Goal: Task Accomplishment & Management: Complete application form

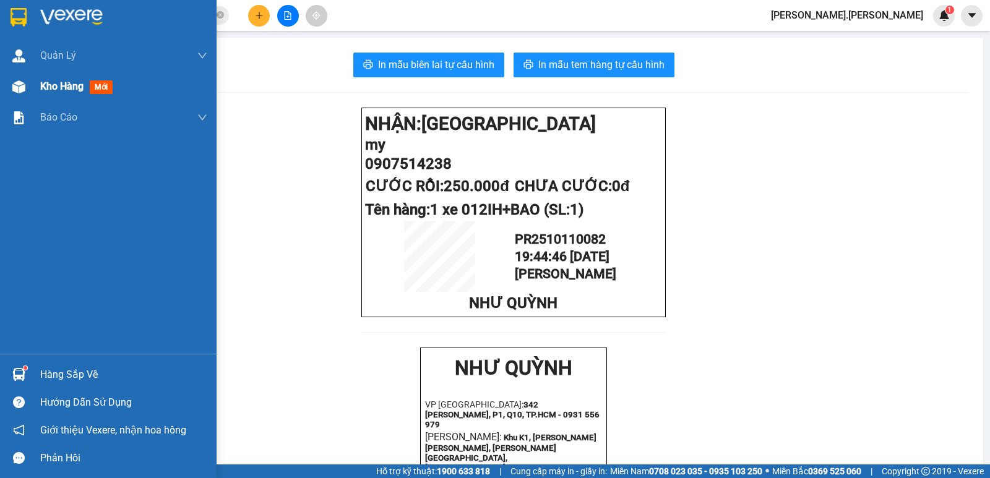
click at [67, 85] on span "Kho hàng" at bounding box center [61, 86] width 43 height 12
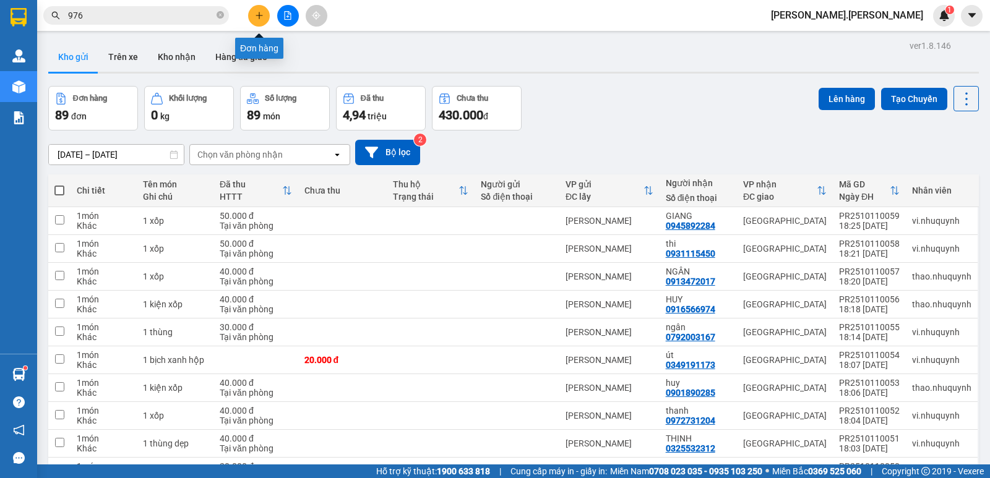
click at [261, 20] on button at bounding box center [259, 16] width 22 height 22
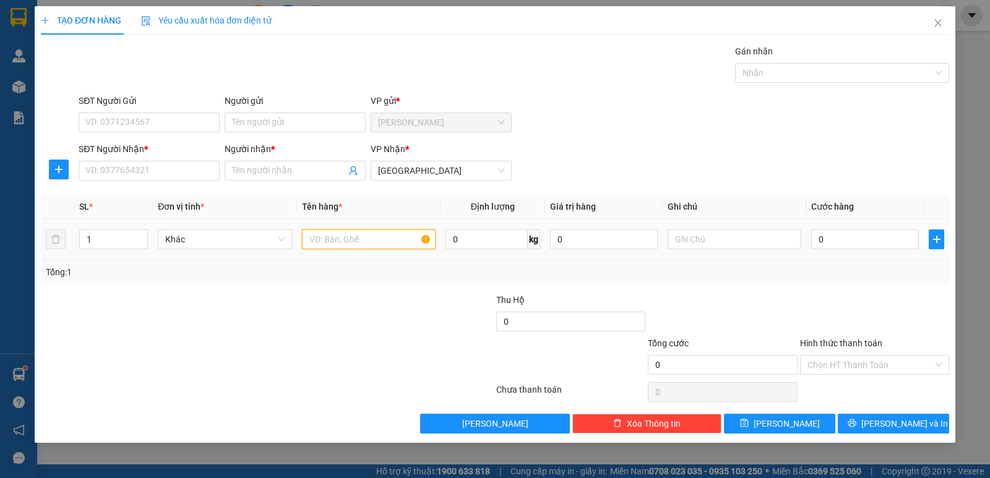
click at [347, 241] on input "text" at bounding box center [369, 240] width 134 height 20
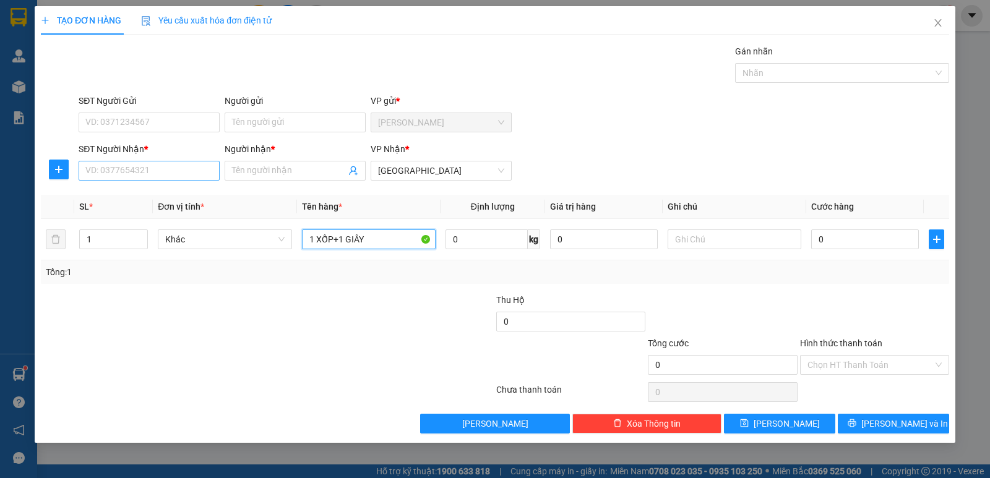
type input "1 XỐP+1 GIÂY"
click at [160, 176] on input "SĐT Người Nhận *" at bounding box center [149, 171] width 141 height 20
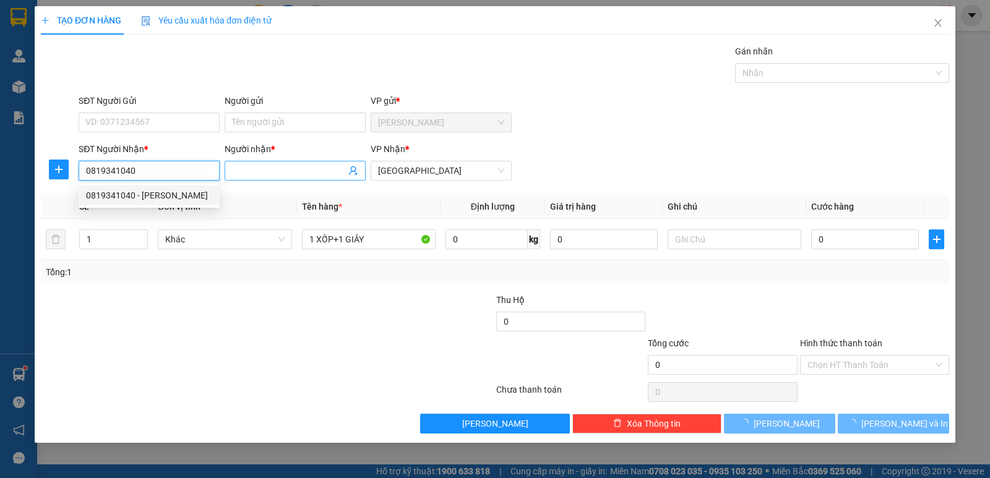
type input "0819341040"
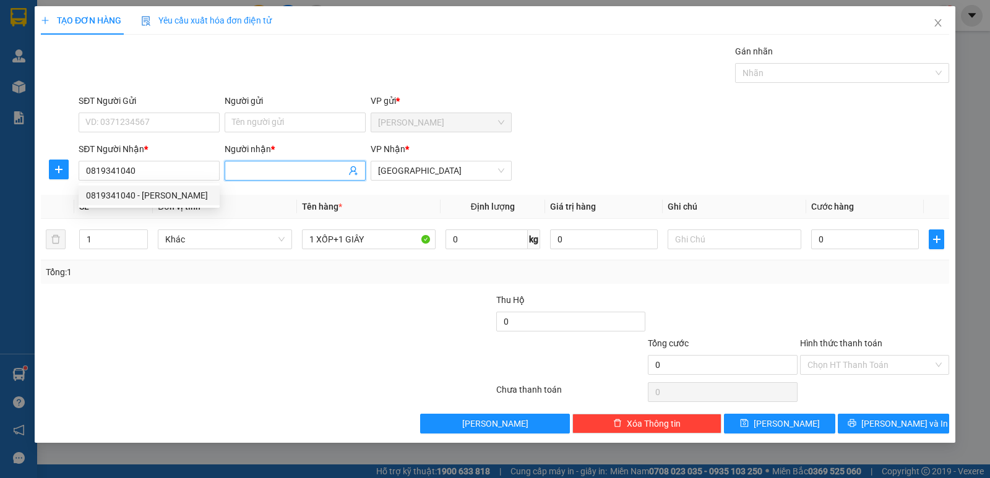
click at [248, 164] on input "Người nhận *" at bounding box center [289, 171] width 114 height 14
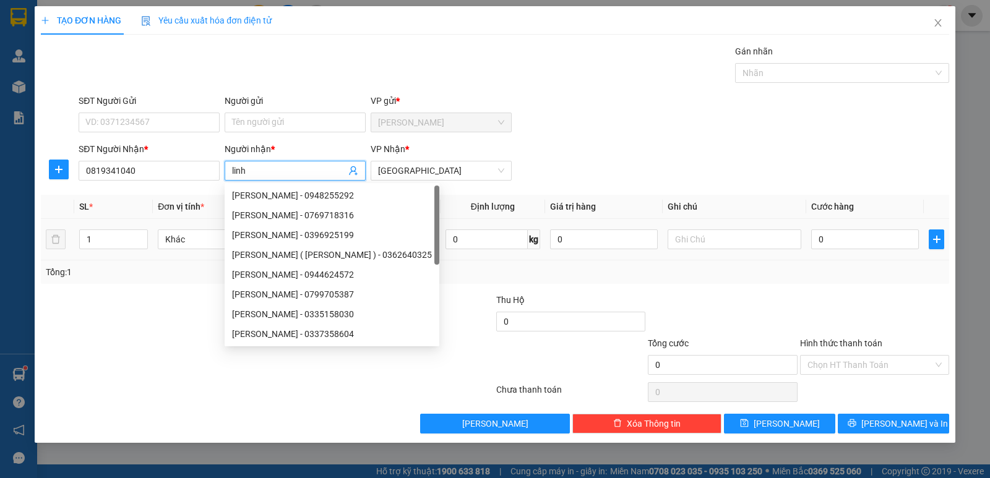
type input "linh"
click at [844, 249] on div "0" at bounding box center [865, 239] width 108 height 25
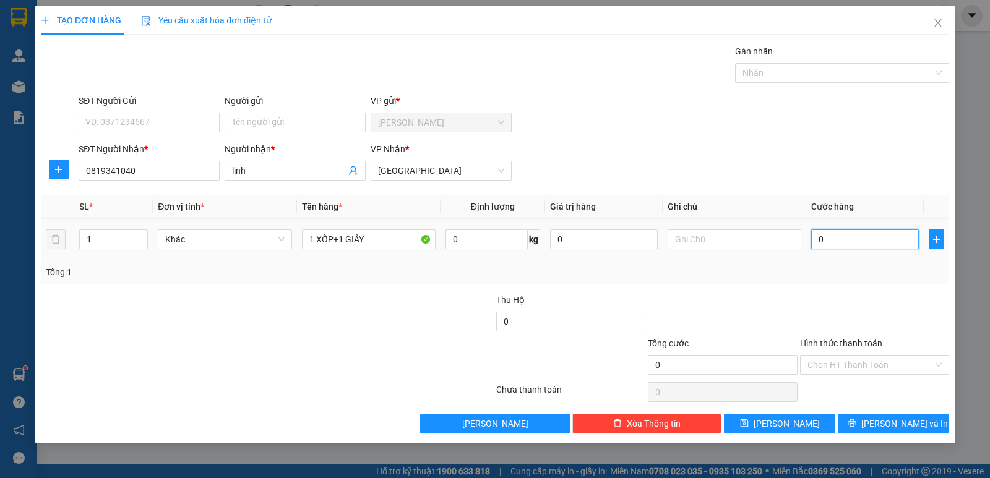
drag, startPoint x: 840, startPoint y: 242, endPoint x: 832, endPoint y: 240, distance: 8.3
click at [839, 242] on input "0" at bounding box center [865, 240] width 108 height 20
click at [849, 238] on input "0" at bounding box center [865, 240] width 108 height 20
type input "06"
type input "6"
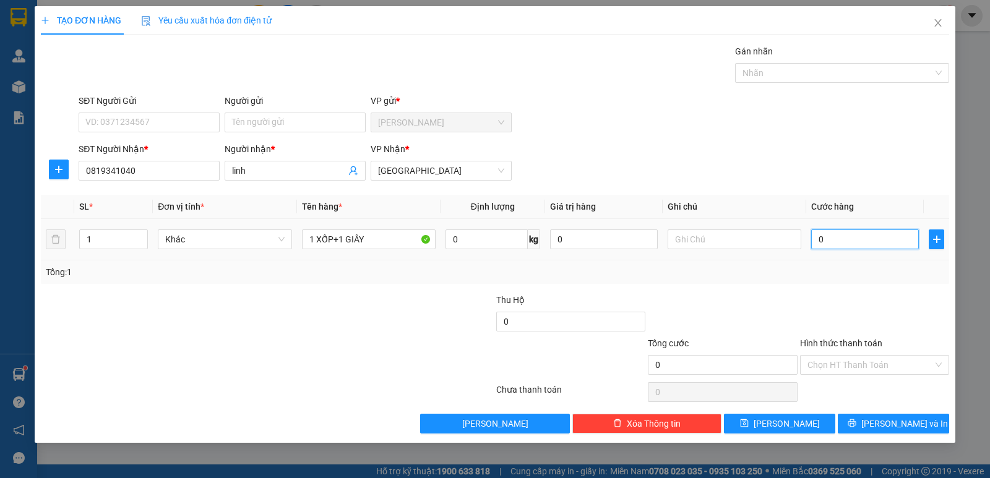
type input "6"
type input "060"
type input "60"
drag, startPoint x: 849, startPoint y: 236, endPoint x: 798, endPoint y: 236, distance: 50.8
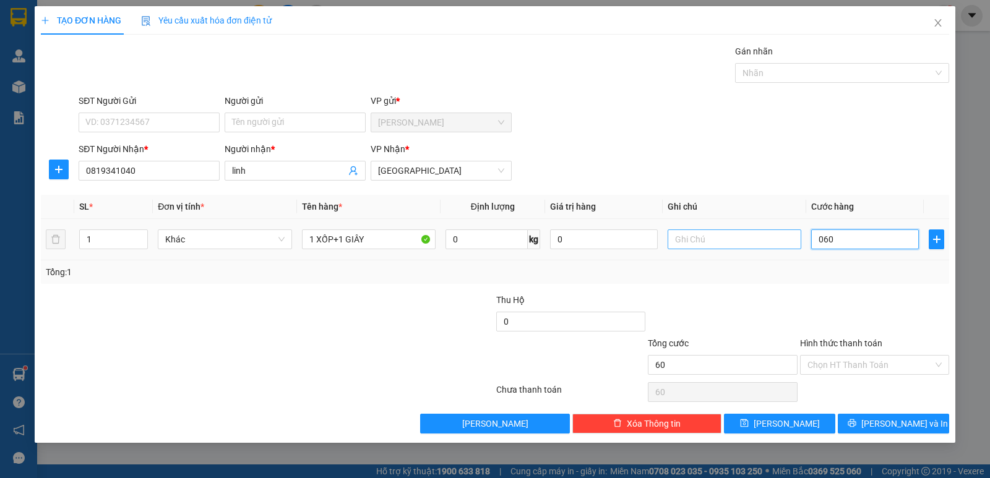
click at [798, 236] on tr "1 Khác 1 XỐP+1 GIÂY 0 kg 0 060" at bounding box center [495, 239] width 909 height 41
type input "6"
type input "60"
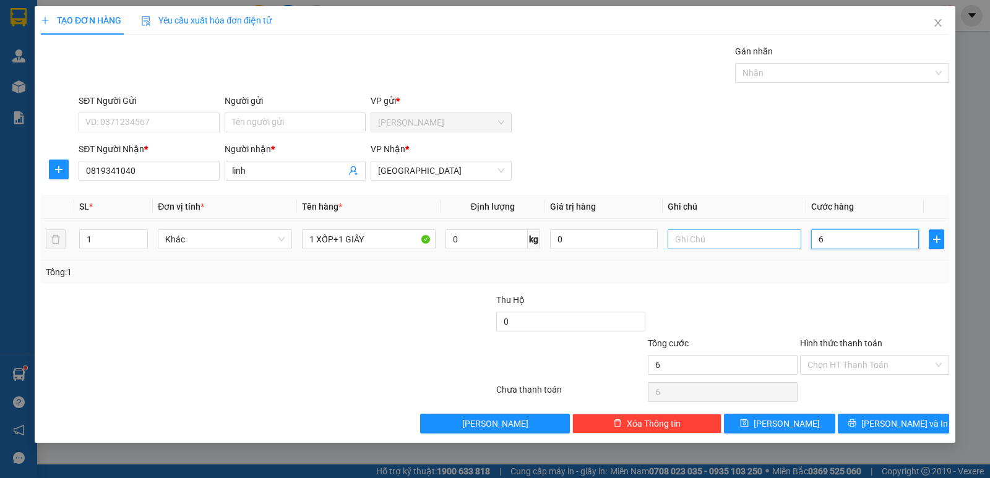
type input "60"
type input "60.000"
click at [838, 367] on input "Hình thức thanh toán" at bounding box center [871, 365] width 126 height 19
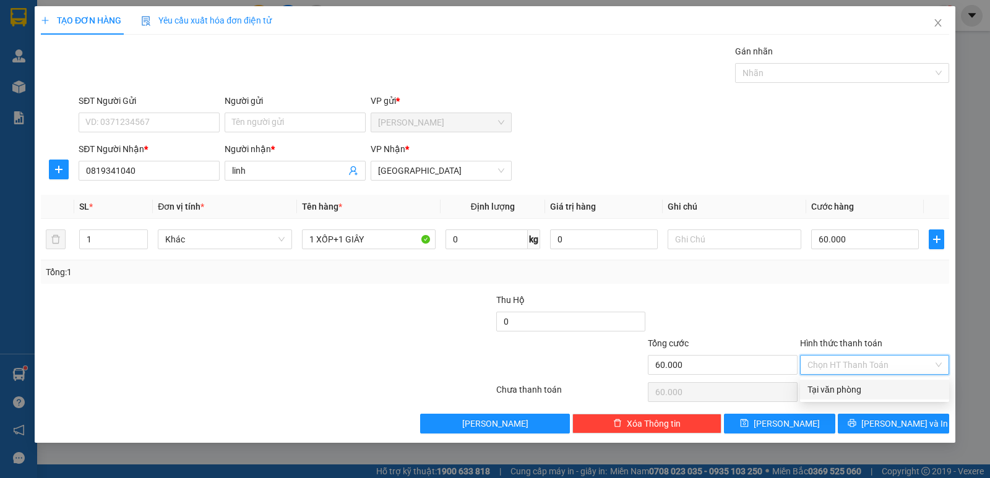
click at [836, 385] on div "Tại văn phòng" at bounding box center [875, 390] width 134 height 14
type input "0"
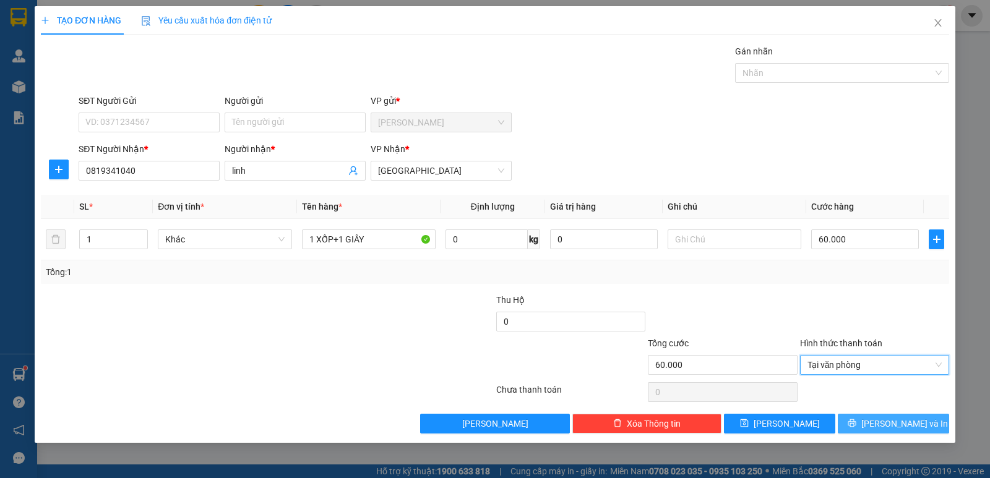
click at [924, 430] on button "Lưu và In" at bounding box center [893, 424] width 111 height 20
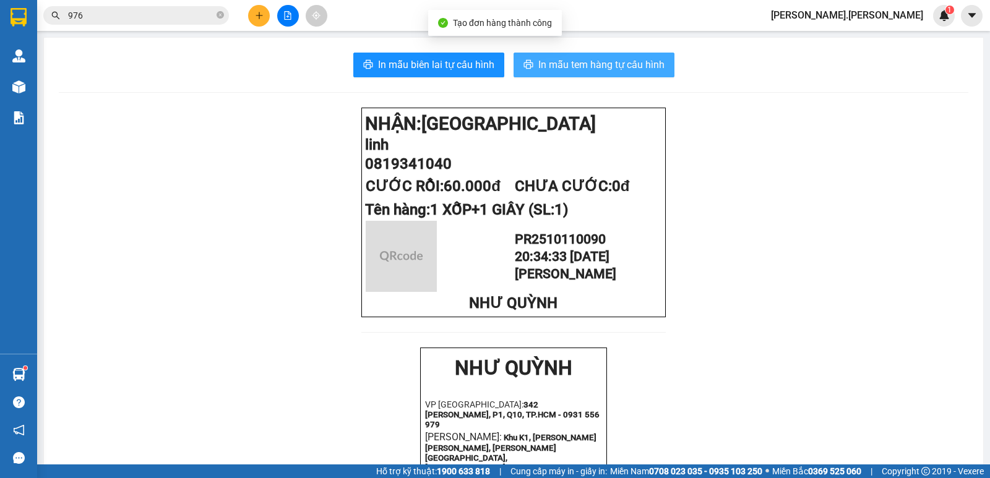
click at [629, 58] on span "In mẫu tem hàng tự cấu hình" at bounding box center [601, 64] width 126 height 15
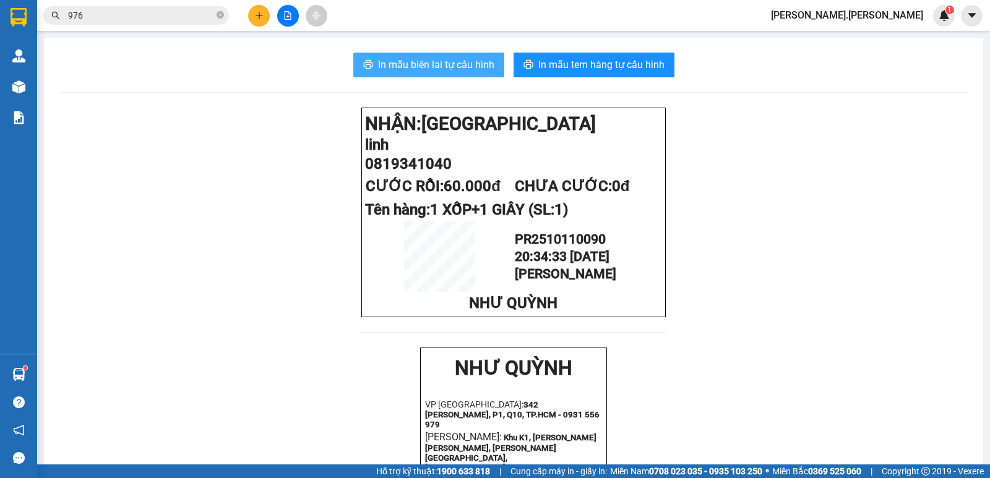
click at [465, 76] on button "In mẫu biên lai tự cấu hình" at bounding box center [428, 65] width 151 height 25
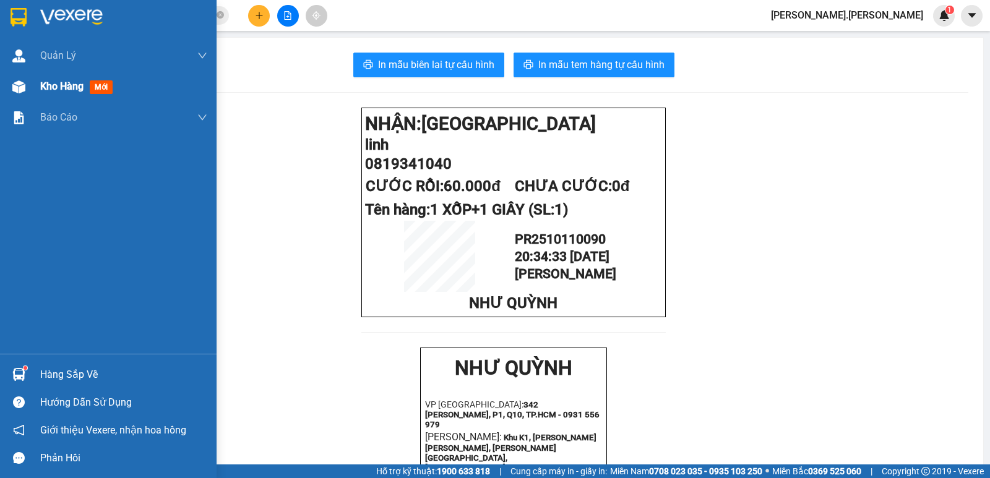
click at [74, 90] on span "Kho hàng" at bounding box center [61, 86] width 43 height 12
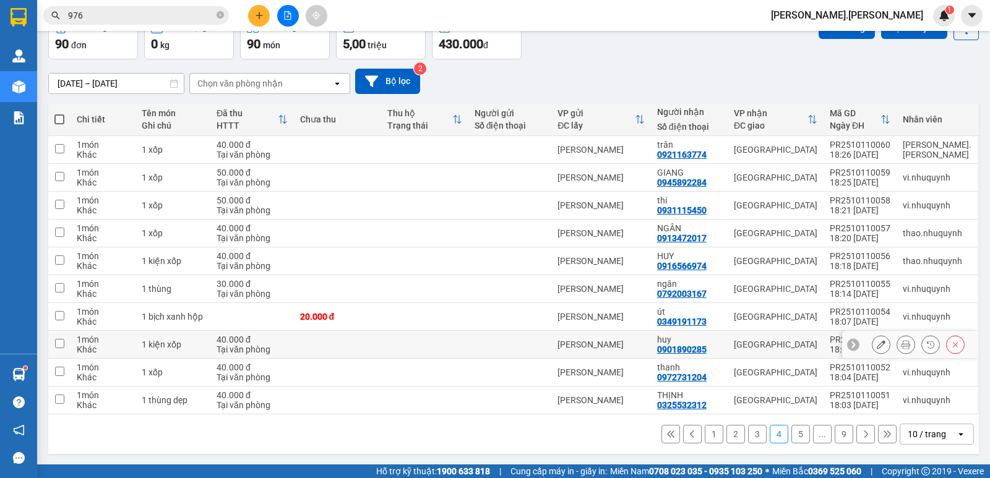
scroll to position [72, 0]
click at [861, 434] on icon at bounding box center [865, 434] width 9 height 9
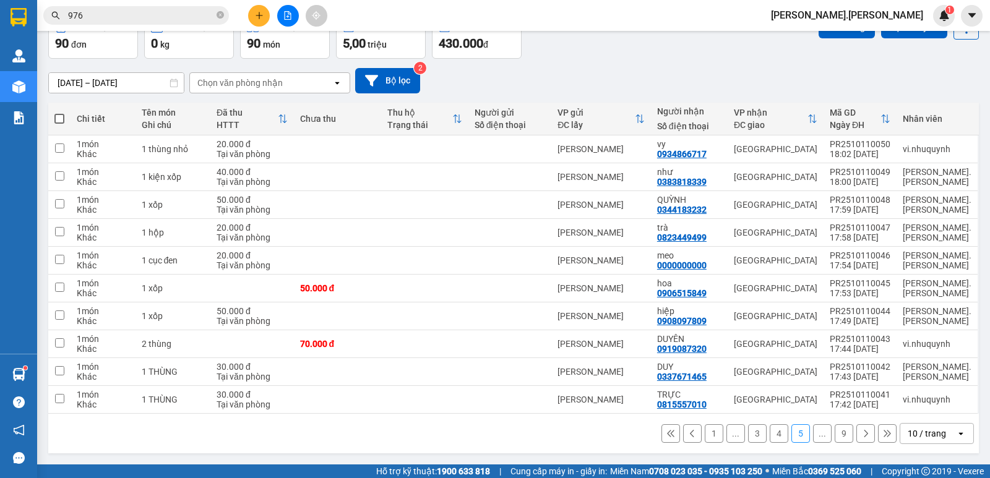
click at [835, 434] on button "9" at bounding box center [844, 434] width 19 height 19
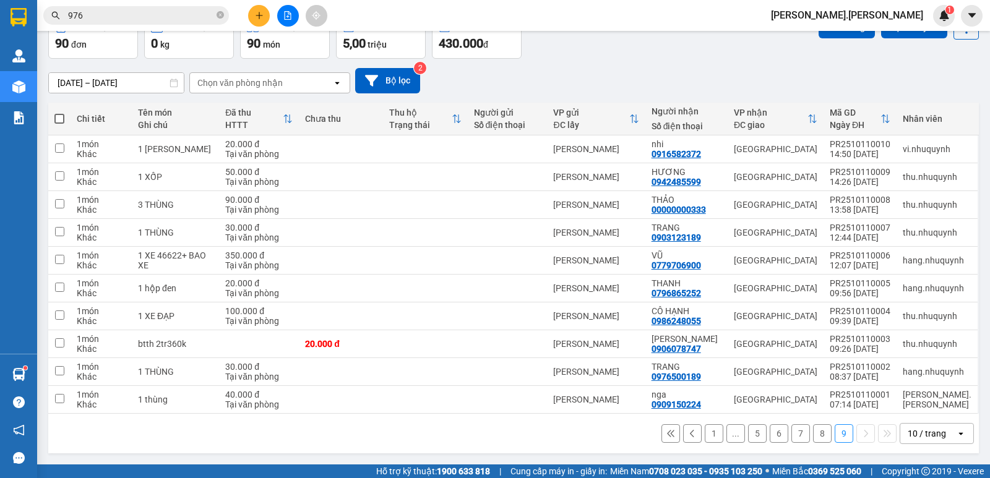
click at [813, 433] on button "8" at bounding box center [822, 434] width 19 height 19
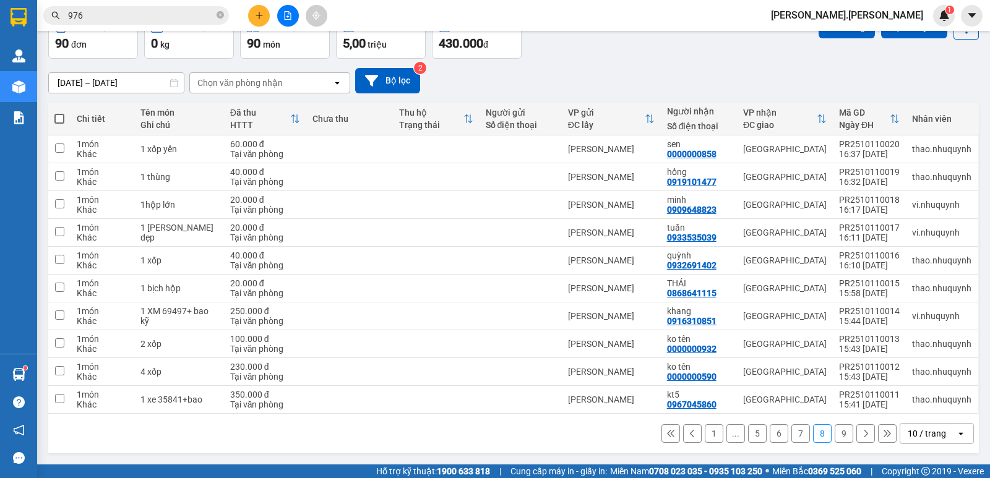
click at [793, 439] on button "7" at bounding box center [801, 434] width 19 height 19
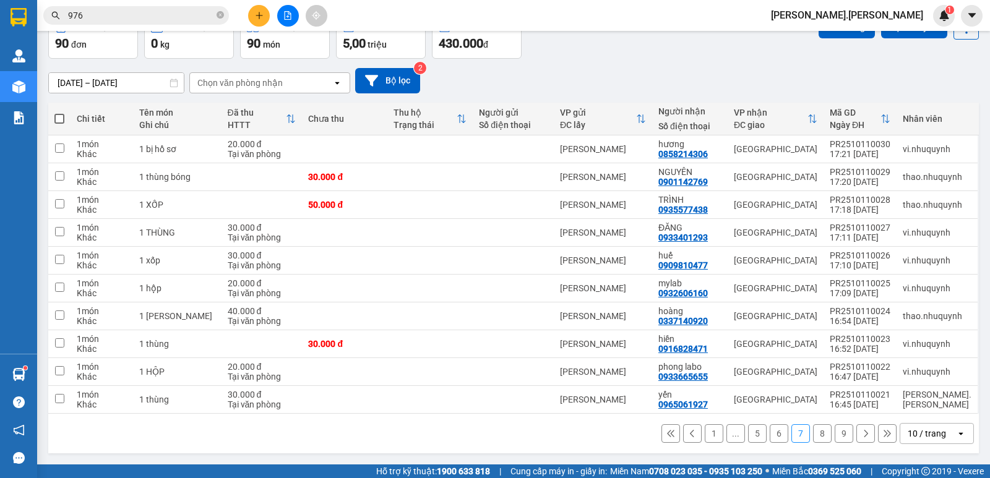
click at [770, 436] on button "6" at bounding box center [779, 434] width 19 height 19
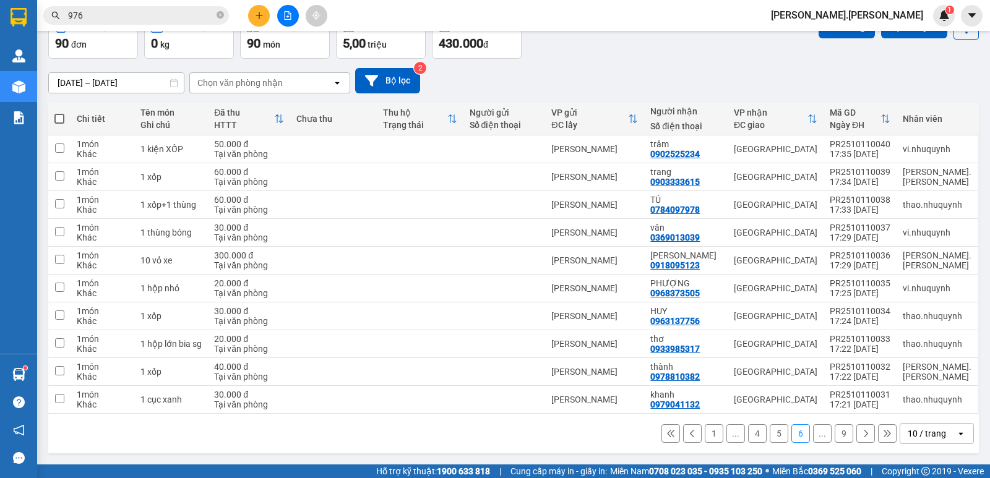
click at [748, 436] on button "4" at bounding box center [757, 434] width 19 height 19
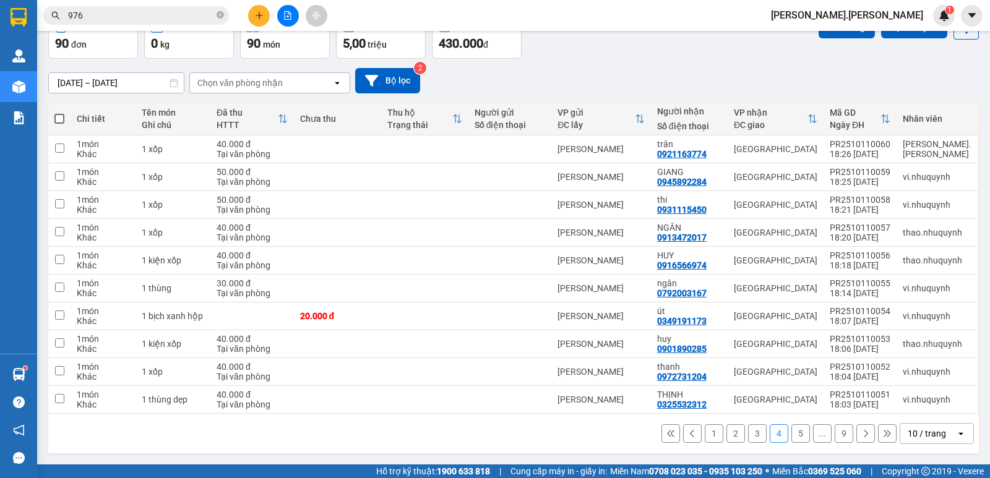
click at [748, 436] on button "3" at bounding box center [757, 434] width 19 height 19
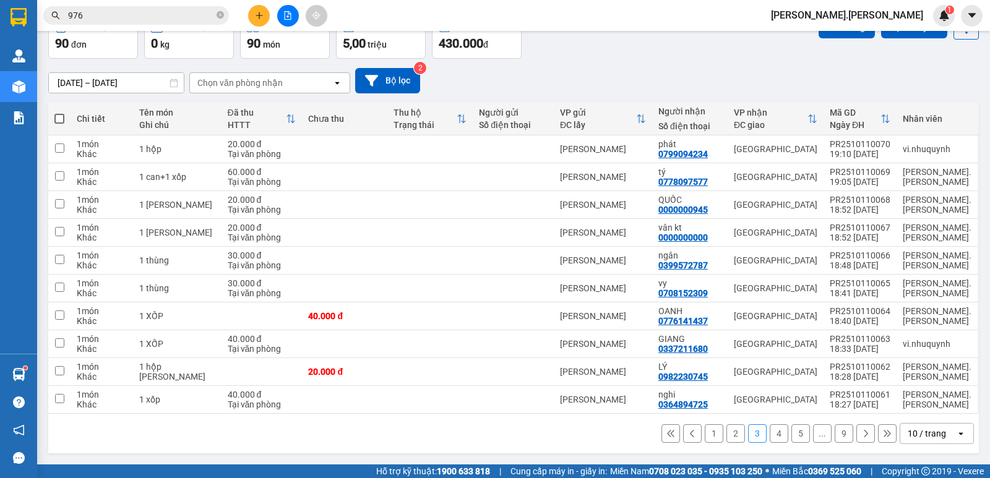
click at [734, 437] on button "2" at bounding box center [736, 434] width 19 height 19
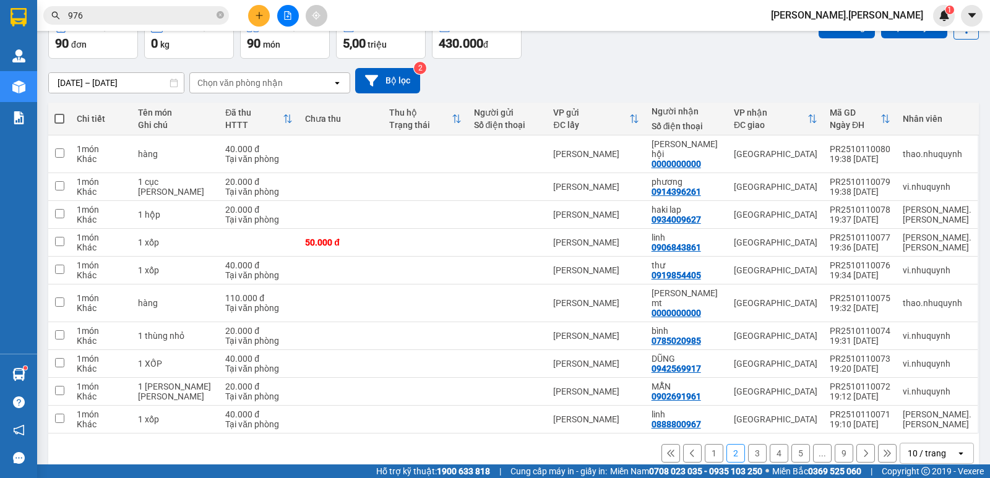
click at [707, 444] on button "1" at bounding box center [714, 453] width 19 height 19
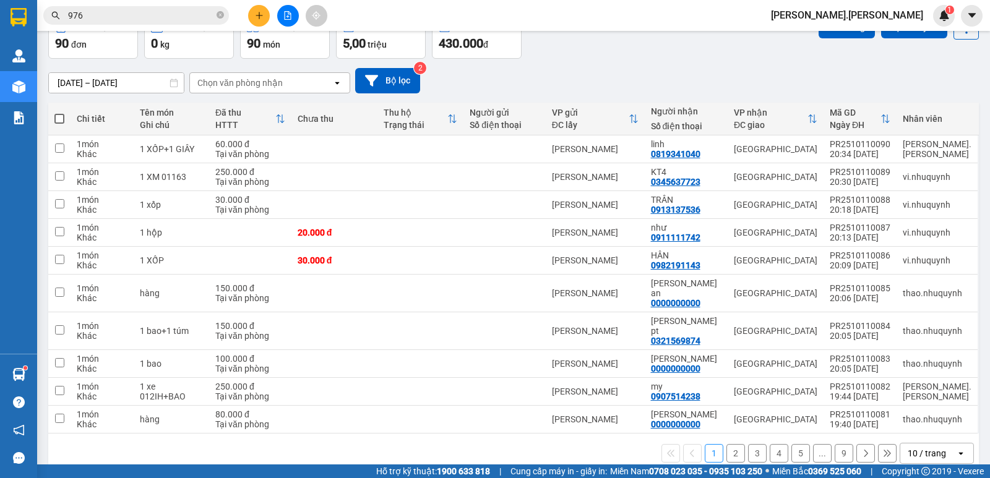
click at [262, 21] on button at bounding box center [259, 16] width 22 height 22
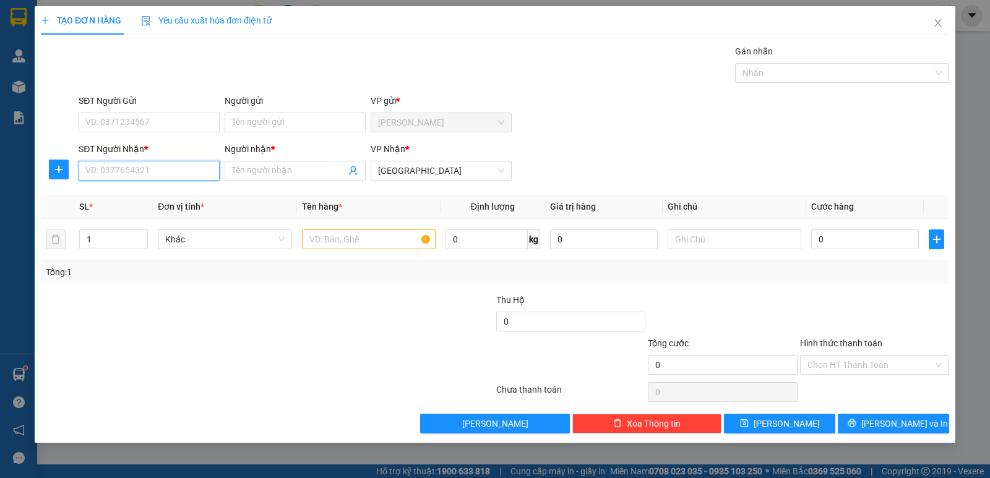
click at [165, 173] on input "SĐT Người Nhận *" at bounding box center [149, 171] width 141 height 20
type input "0000000500"
click at [143, 194] on div "0000000500 - SƠN" at bounding box center [149, 196] width 126 height 14
type input "SƠN"
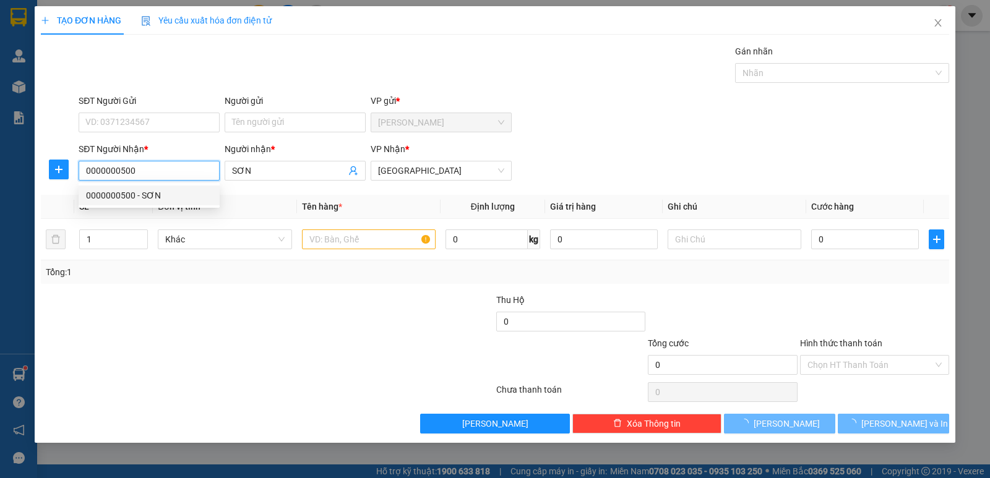
type input "20.000"
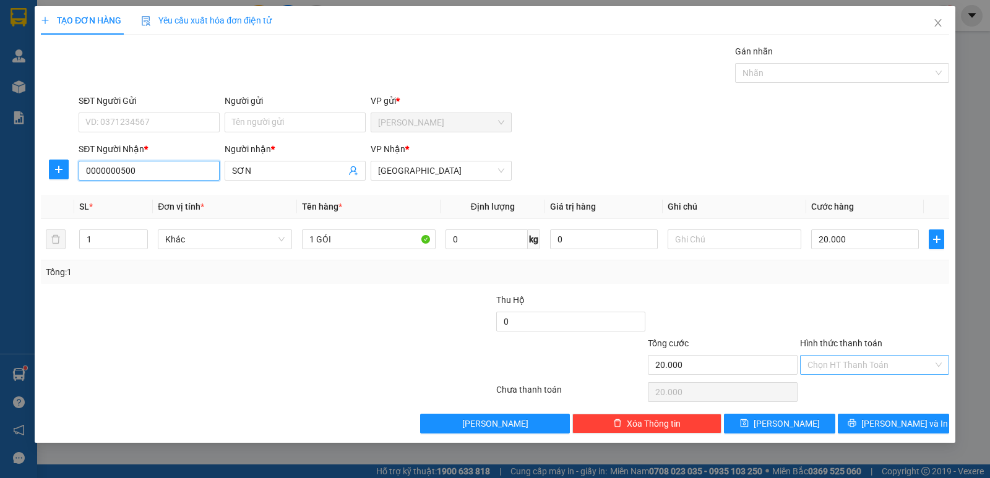
type input "0000000500"
click at [879, 369] on input "Hình thức thanh toán" at bounding box center [871, 365] width 126 height 19
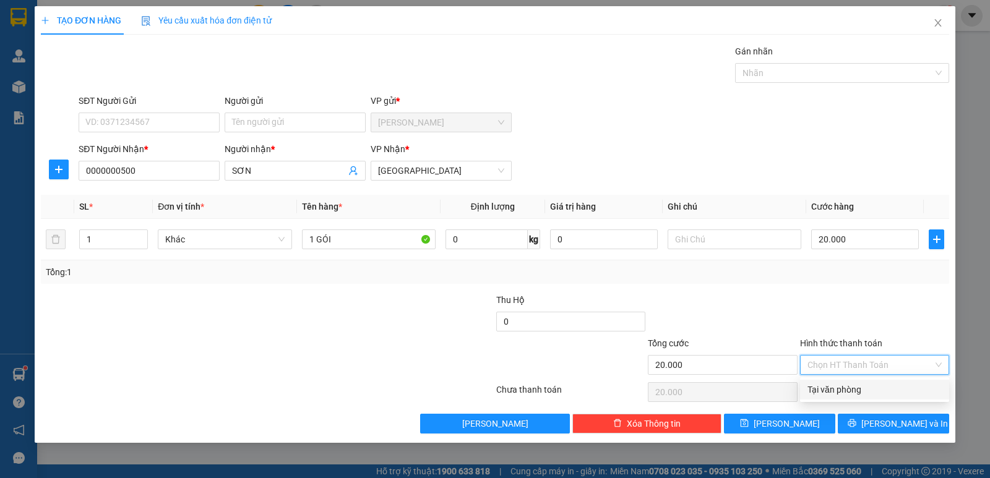
click at [874, 384] on div "Tại văn phòng" at bounding box center [875, 390] width 134 height 14
type input "0"
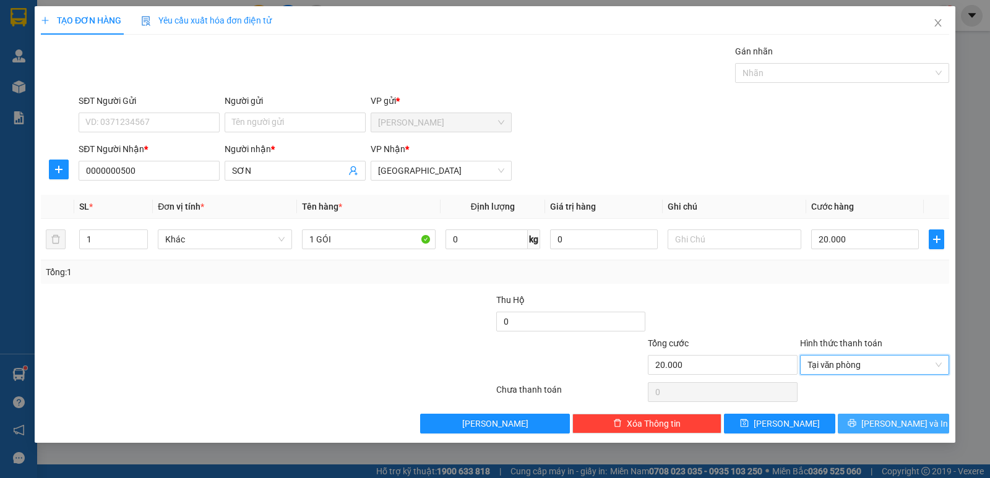
click at [892, 420] on span "Lưu và In" at bounding box center [904, 424] width 87 height 14
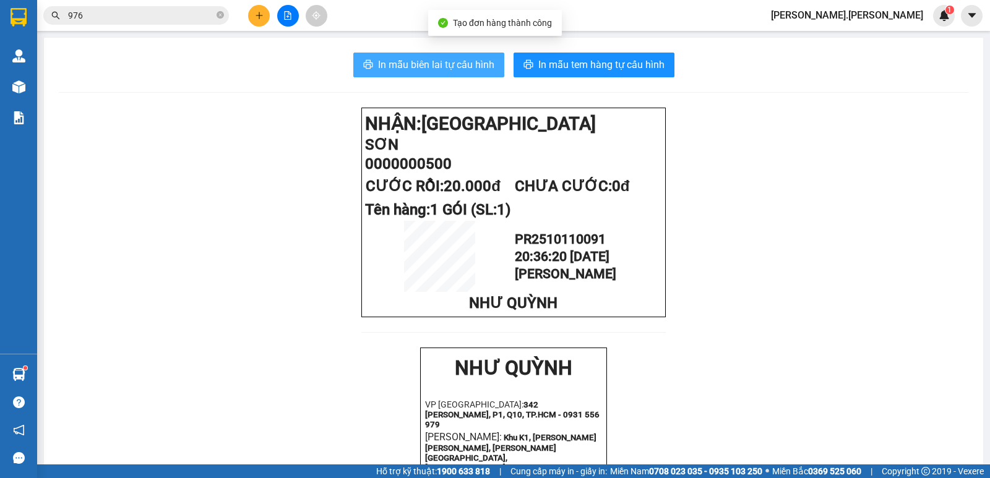
click at [460, 61] on span "In mẫu biên lai tự cấu hình" at bounding box center [436, 64] width 116 height 15
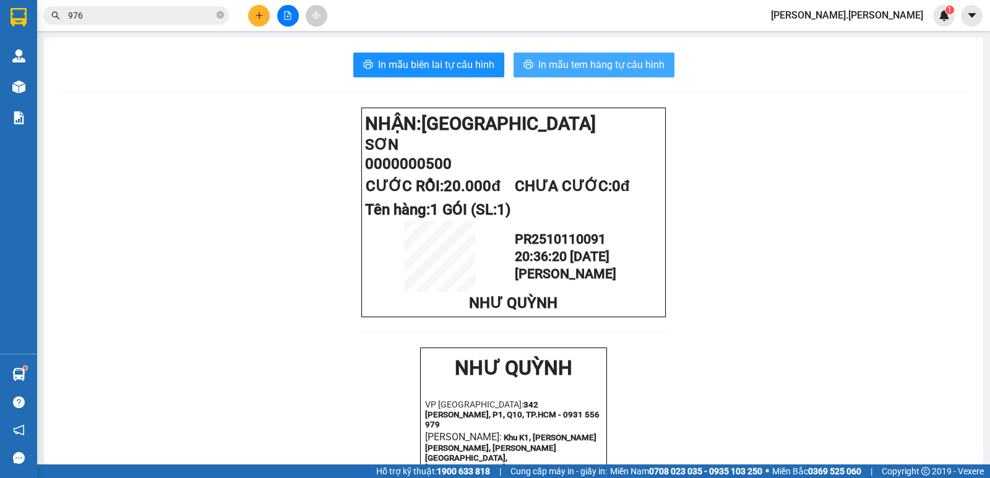
click at [540, 59] on span "In mẫu tem hàng tự cấu hình" at bounding box center [601, 64] width 126 height 15
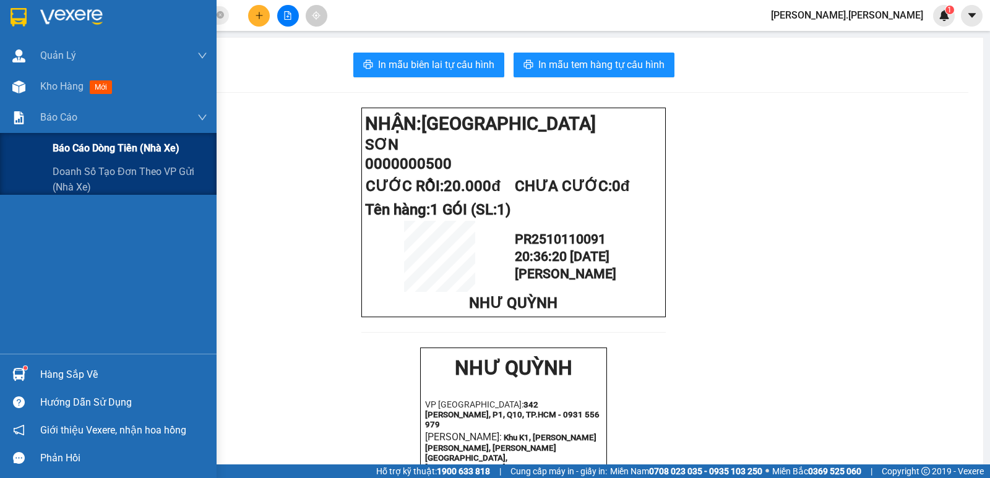
click at [79, 146] on span "Báo cáo dòng tiền (nhà xe)" at bounding box center [116, 147] width 127 height 15
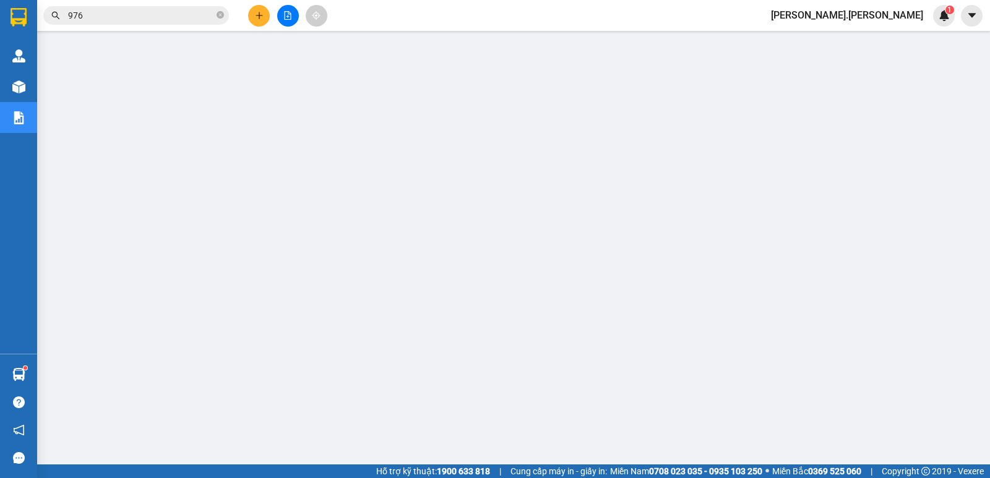
click at [880, 16] on span "diep.nhuquynh" at bounding box center [847, 14] width 172 height 15
click at [890, 42] on span "Đăng xuất" at bounding box center [895, 39] width 61 height 14
